Goal: Task Accomplishment & Management: Complete application form

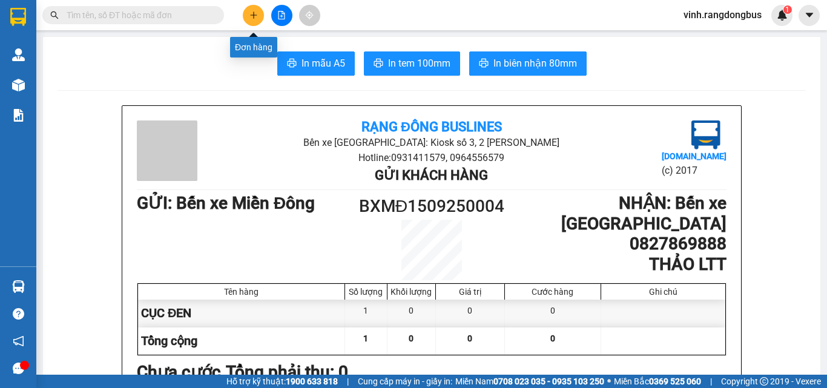
click at [245, 15] on button at bounding box center [253, 15] width 21 height 21
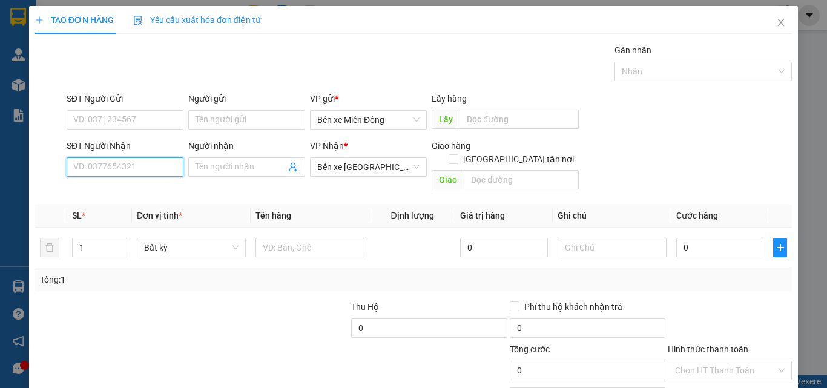
click at [123, 163] on input "SĐT Người Nhận" at bounding box center [125, 166] width 117 height 19
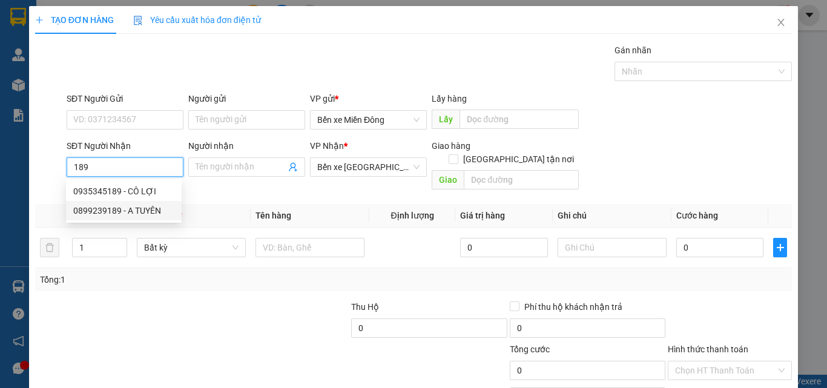
click at [131, 211] on div "0899239189 - A TUYÊN" at bounding box center [123, 210] width 101 height 13
type input "0899239189"
type input "A TUYÊN"
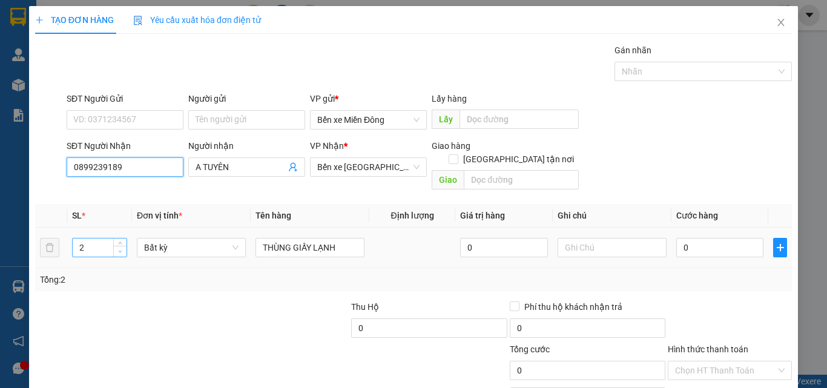
type input "0899239189"
click at [119, 246] on span "Decrease Value" at bounding box center [119, 251] width 13 height 11
click at [118, 246] on span "Decrease Value" at bounding box center [119, 251] width 13 height 11
click at [119, 246] on span "Decrease Value" at bounding box center [119, 251] width 13 height 11
click at [119, 243] on icon "up" at bounding box center [121, 244] width 4 height 2
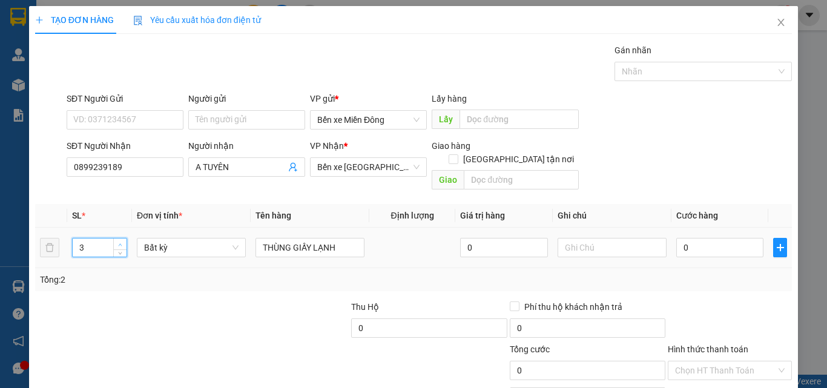
click at [119, 243] on icon "up" at bounding box center [121, 244] width 4 height 2
type input "6"
click at [119, 243] on icon "up" at bounding box center [121, 244] width 4 height 2
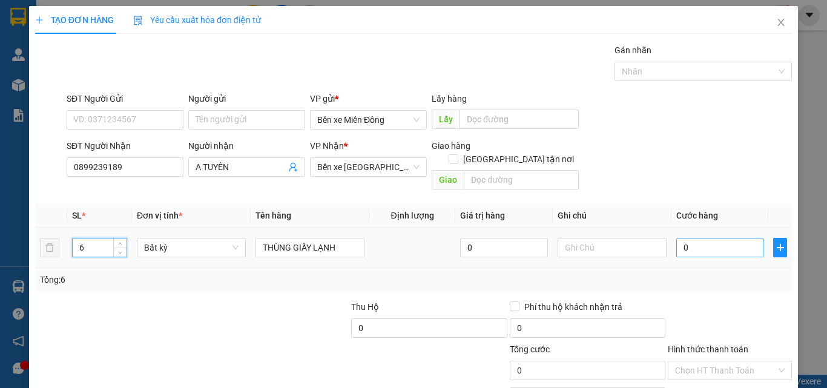
scroll to position [60, 0]
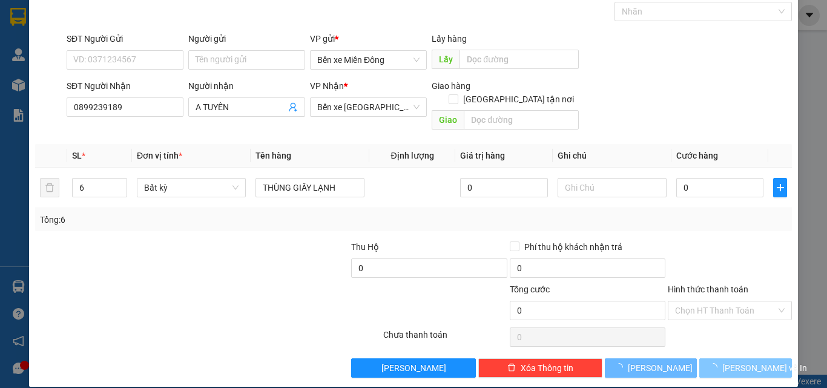
click at [729, 361] on span "[PERSON_NAME] và In" at bounding box center [764, 367] width 85 height 13
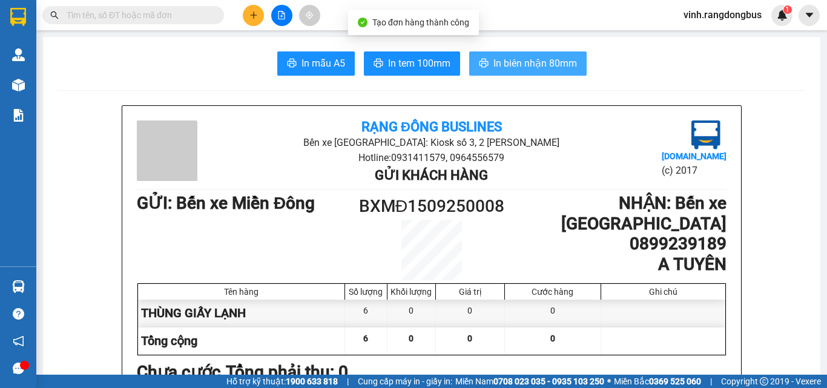
click at [539, 56] on span "In biên nhận 80mm" at bounding box center [535, 63] width 84 height 15
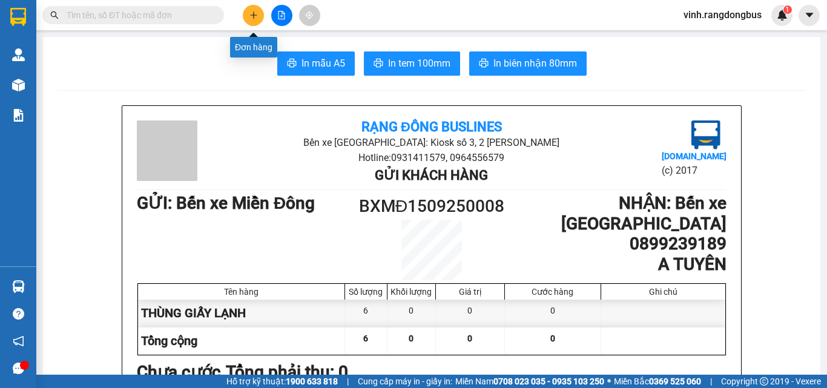
click at [250, 7] on button at bounding box center [253, 15] width 21 height 21
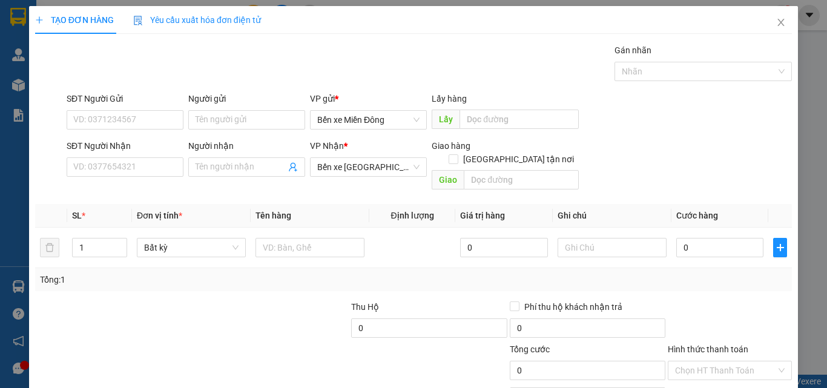
drag, startPoint x: 235, startPoint y: 173, endPoint x: 223, endPoint y: 177, distance: 12.8
click at [223, 177] on div "Người nhận Tên người nhận" at bounding box center [246, 160] width 117 height 42
type input "[PERSON_NAME]"
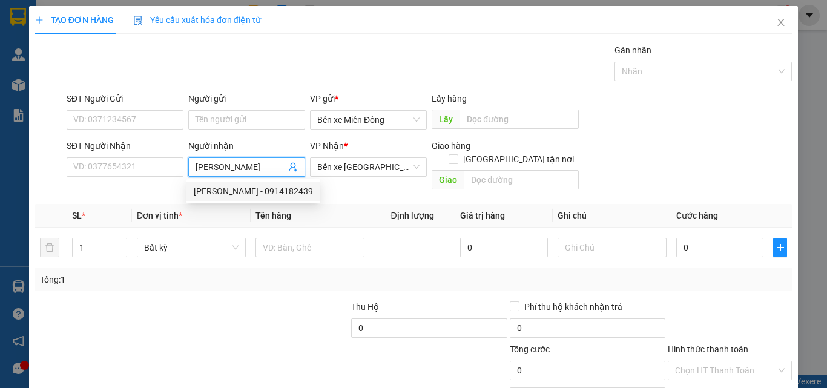
click at [254, 189] on div "[PERSON_NAME] - 0914182439" at bounding box center [253, 191] width 119 height 13
type input "0914182439"
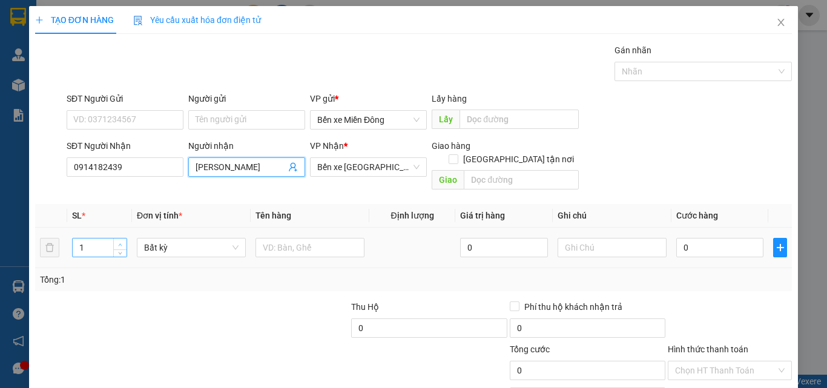
type input "[PERSON_NAME]"
type input "2"
click at [120, 243] on icon "up" at bounding box center [120, 245] width 4 height 4
click at [274, 238] on input "text" at bounding box center [309, 247] width 109 height 19
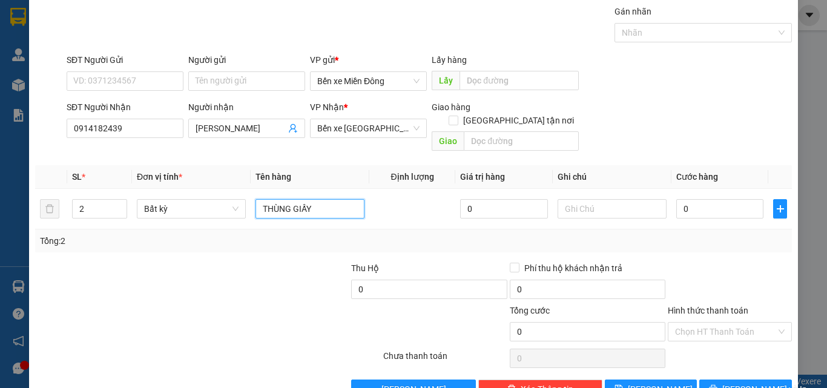
scroll to position [60, 0]
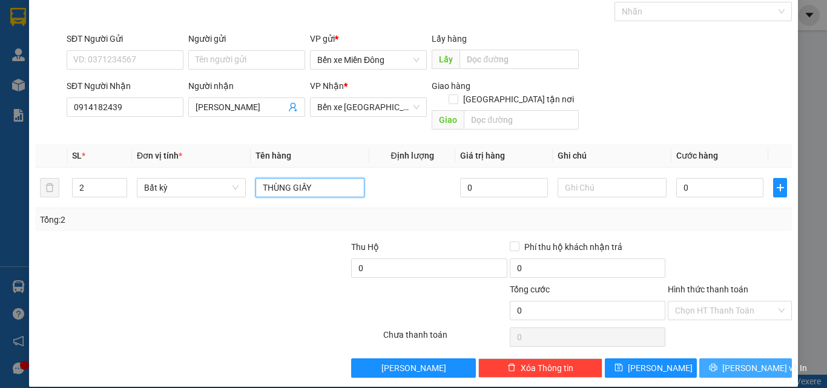
type input "THÙNG GIẤY"
click at [741, 361] on span "[PERSON_NAME] và In" at bounding box center [764, 367] width 85 height 13
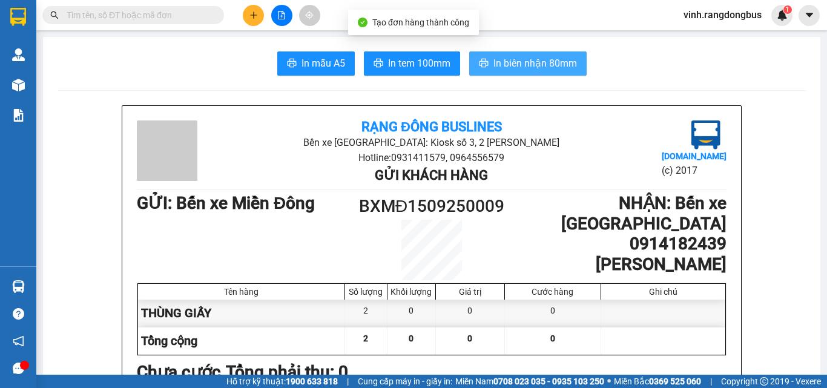
click at [536, 56] on span "In biên nhận 80mm" at bounding box center [535, 63] width 84 height 15
